Goal: Information Seeking & Learning: Check status

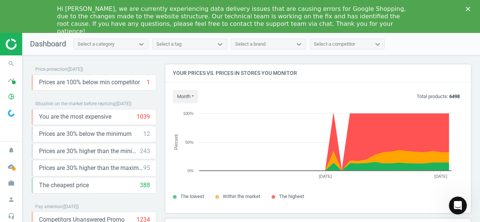
click at [464, 9] on div "Hi [PERSON_NAME], we are currently experiencing data delivery issues that are c…" at bounding box center [240, 20] width 480 height 34
click at [468, 8] on polygon "Close" at bounding box center [467, 9] width 4 height 4
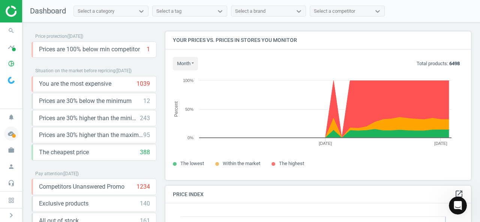
click at [12, 135] on icon "cloud_done" at bounding box center [11, 134] width 14 height 14
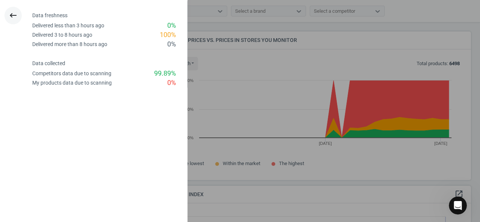
click at [12, 14] on icon "keyboard_backspace" at bounding box center [13, 15] width 9 height 9
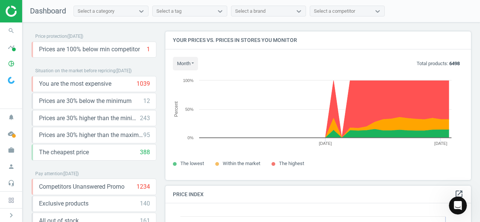
click at [10, 78] on img at bounding box center [11, 80] width 7 height 7
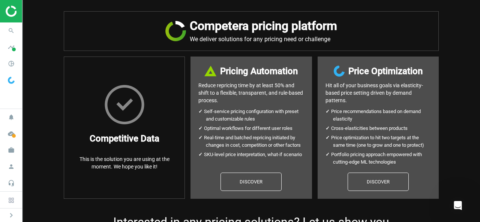
drag, startPoint x: 10, startPoint y: 48, endPoint x: 15, endPoint y: 19, distance: 28.8
click at [11, 48] on icon "timeline" at bounding box center [11, 47] width 14 height 14
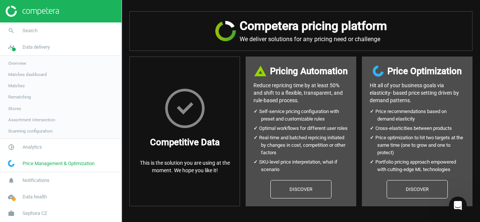
click at [12, 8] on img at bounding box center [32, 11] width 53 height 11
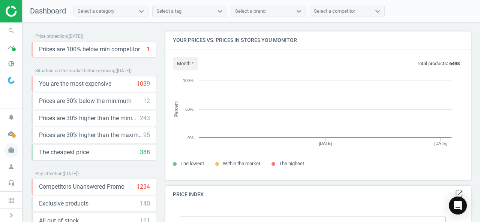
scroll to position [160, 311]
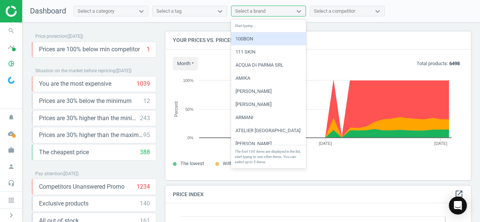
click at [289, 11] on div "Select a brand" at bounding box center [261, 11] width 61 height 10
click at [273, 22] on div "Start typing..." at bounding box center [268, 25] width 75 height 13
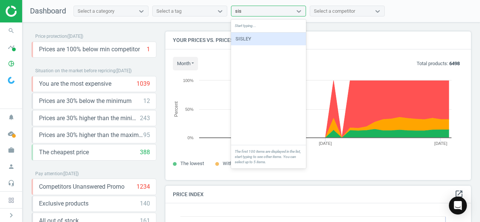
type input "sisle"
drag, startPoint x: 253, startPoint y: 38, endPoint x: 262, endPoint y: 42, distance: 10.4
click at [253, 38] on div "SISLEY" at bounding box center [268, 39] width 75 height 13
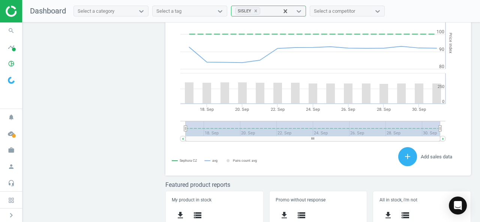
scroll to position [209, 0]
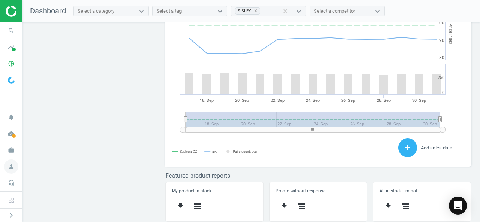
click at [13, 170] on icon "person" at bounding box center [11, 167] width 14 height 14
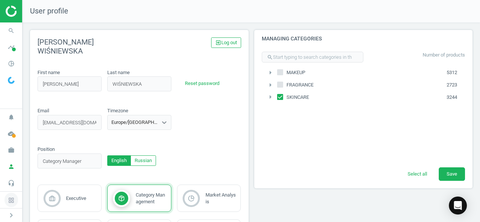
click at [10, 200] on icon at bounding box center [11, 200] width 5 height 5
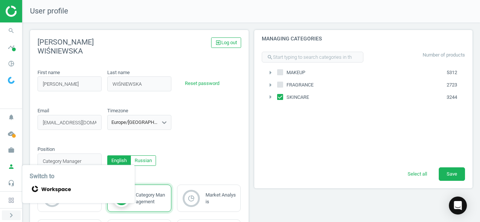
click at [12, 214] on icon "chevron_right" at bounding box center [11, 215] width 9 height 9
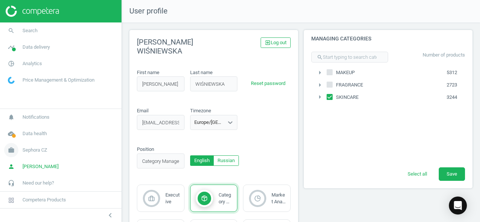
click at [46, 151] on span "Sephora CZ" at bounding box center [34, 150] width 25 height 7
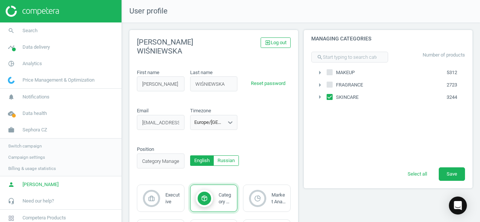
click at [23, 147] on span "Switch campaign" at bounding box center [24, 146] width 33 height 6
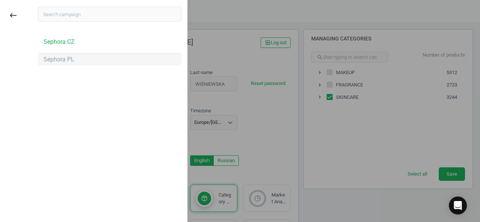
click at [60, 59] on div "Sephora PL" at bounding box center [58, 59] width 31 height 8
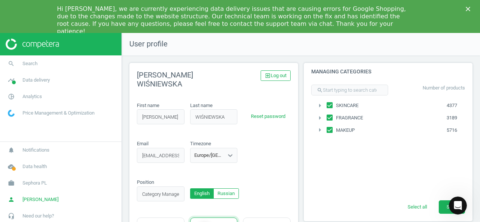
click at [466, 9] on icon "Close" at bounding box center [467, 9] width 4 height 4
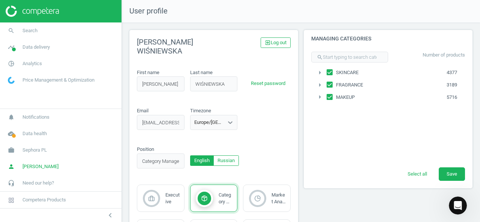
click at [39, 79] on span "Price Management & Optimization" at bounding box center [58, 80] width 72 height 7
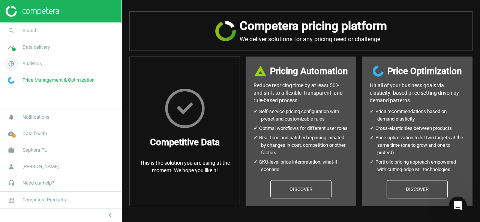
click at [34, 63] on span "Analytics" at bounding box center [31, 63] width 19 height 7
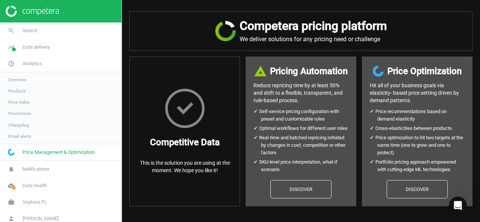
click at [23, 100] on span "Price index" at bounding box center [18, 102] width 21 height 6
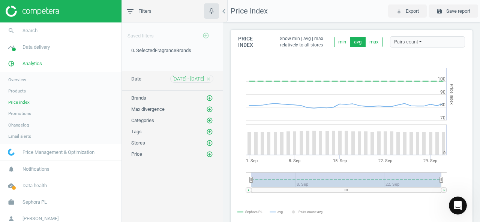
click at [204, 78] on span "[DATE] - [DATE]" at bounding box center [187, 79] width 31 height 7
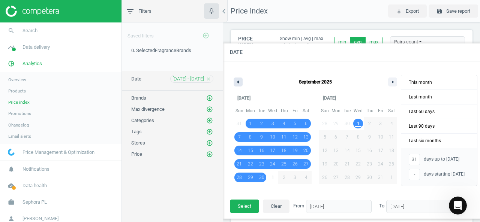
click at [238, 81] on icon "button" at bounding box center [237, 82] width 4 height 3
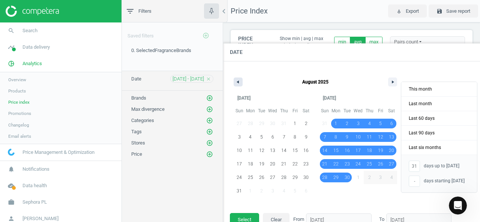
click at [238, 81] on icon "button" at bounding box center [237, 82] width 4 height 3
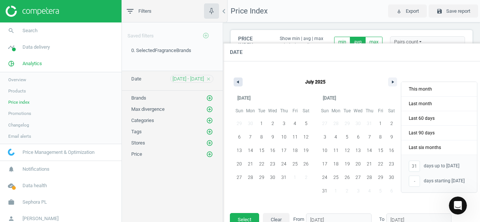
click at [238, 81] on icon "button" at bounding box center [237, 82] width 4 height 3
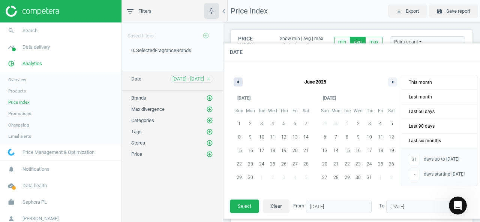
click at [238, 81] on icon "button" at bounding box center [237, 82] width 4 height 3
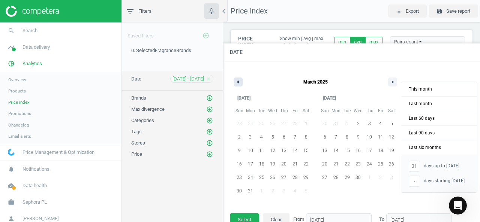
click at [238, 81] on icon "button" at bounding box center [237, 82] width 4 height 3
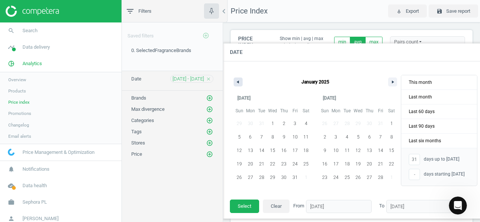
click at [238, 81] on icon "button" at bounding box center [237, 82] width 4 height 3
click at [394, 84] on button "button" at bounding box center [392, 82] width 9 height 9
click at [272, 123] on span "1" at bounding box center [272, 123] width 3 height 13
type input "-"
type input "[DATE]"
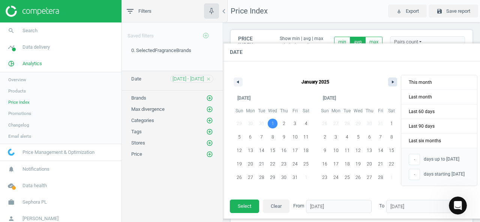
click at [397, 83] on button "button" at bounding box center [392, 82] width 9 height 9
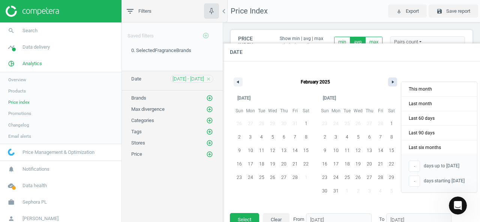
click at [397, 83] on button "button" at bounding box center [392, 82] width 9 height 9
click at [390, 82] on button "button" at bounding box center [392, 82] width 9 height 9
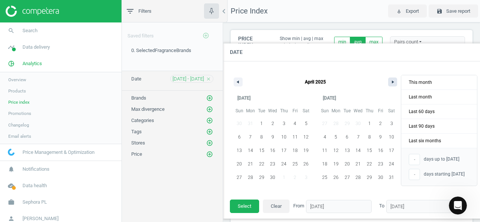
click at [390, 82] on button "button" at bounding box center [392, 82] width 9 height 9
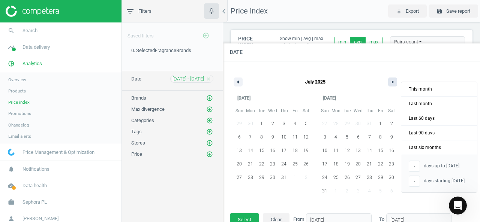
click at [390, 82] on button "button" at bounding box center [392, 82] width 9 height 9
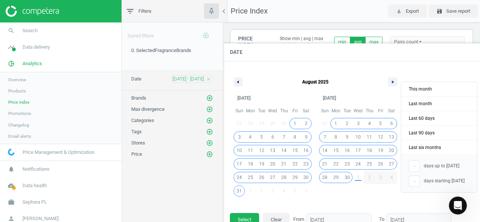
click at [348, 177] on span "30" at bounding box center [346, 177] width 5 height 13
type input "[DATE]"
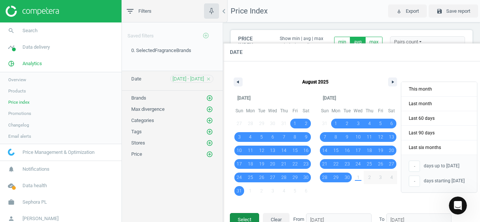
click at [247, 219] on button "Select" at bounding box center [244, 219] width 29 height 13
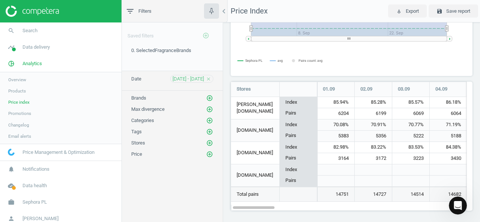
scroll to position [153, 0]
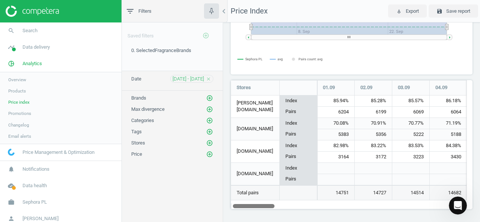
drag, startPoint x: 256, startPoint y: 205, endPoint x: 246, endPoint y: 207, distance: 9.9
click at [246, 207] on div at bounding box center [254, 206] width 42 height 6
click at [210, 97] on icon "add_circle_outline" at bounding box center [209, 98] width 7 height 7
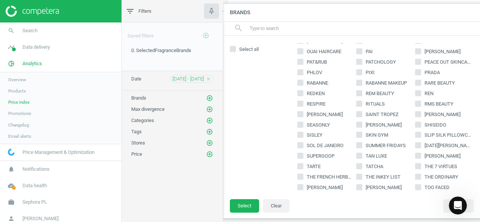
scroll to position [452, 0]
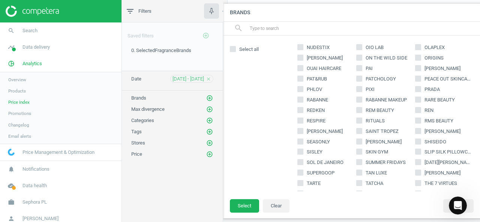
click at [167, 156] on div "Saved filters add_circle_outline 0. SelectedFragranceBrands edit delete Date [D…" at bounding box center [172, 137] width 101 height 231
click at [282, 209] on button "Clear" at bounding box center [276, 205] width 27 height 13
click at [270, 208] on button "Clear" at bounding box center [276, 205] width 27 height 13
click at [185, 197] on div "Saved filters add_circle_outline 0. SelectedFragranceBrands edit delete Date [D…" at bounding box center [172, 137] width 101 height 231
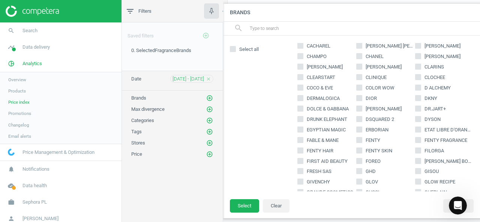
scroll to position [0, 0]
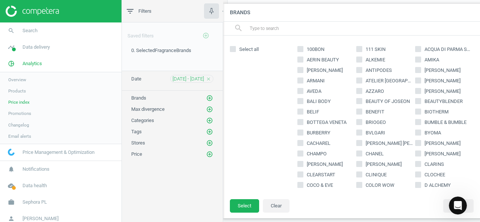
click at [319, 28] on input "text" at bounding box center [364, 28] width 230 height 12
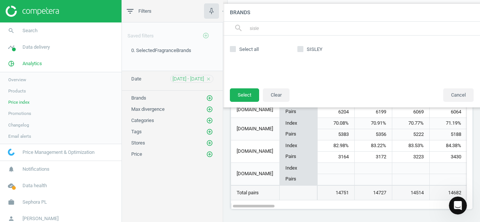
type input "sisle"
click at [301, 48] on input "SISLEY" at bounding box center [300, 48] width 5 height 5
checkbox input "true"
click at [245, 94] on button "Select" at bounding box center [244, 94] width 29 height 13
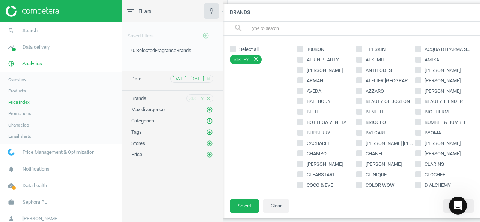
scroll to position [4, 4]
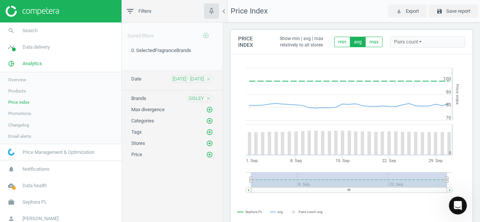
click at [412, 42] on div "Pairs count" at bounding box center [427, 41] width 75 height 11
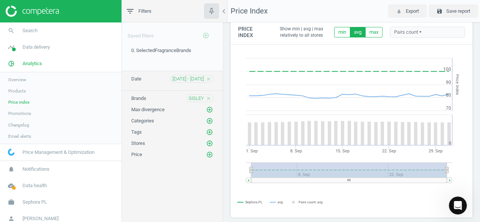
scroll to position [0, 0]
